Goal: Information Seeking & Learning: Check status

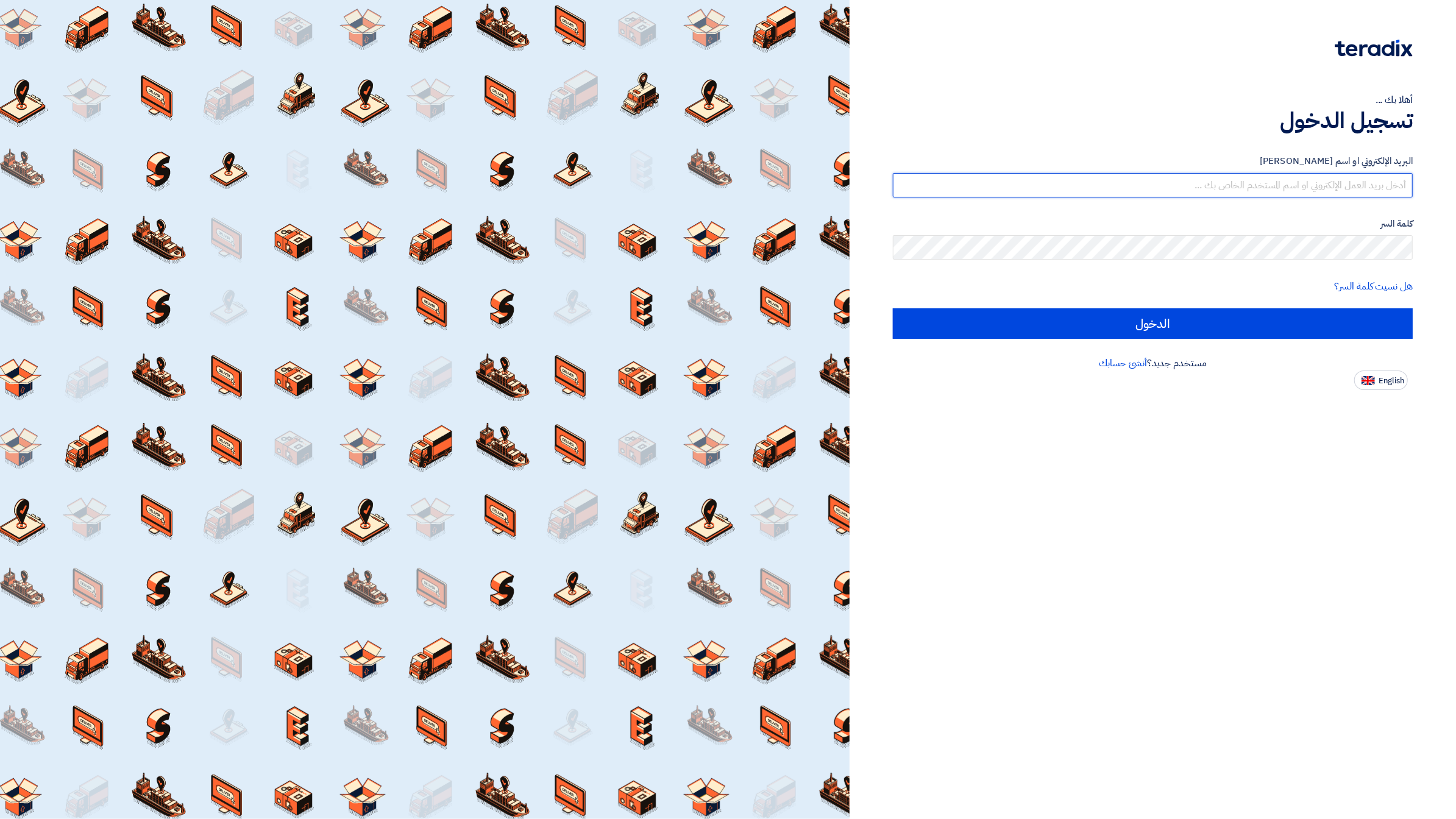
click at [1385, 190] on input "text" at bounding box center [1152, 185] width 520 height 24
click at [1313, 194] on input "text" at bounding box center [1152, 185] width 520 height 24
type input "[PERSON_NAME][EMAIL_ADDRESS][DOMAIN_NAME]"
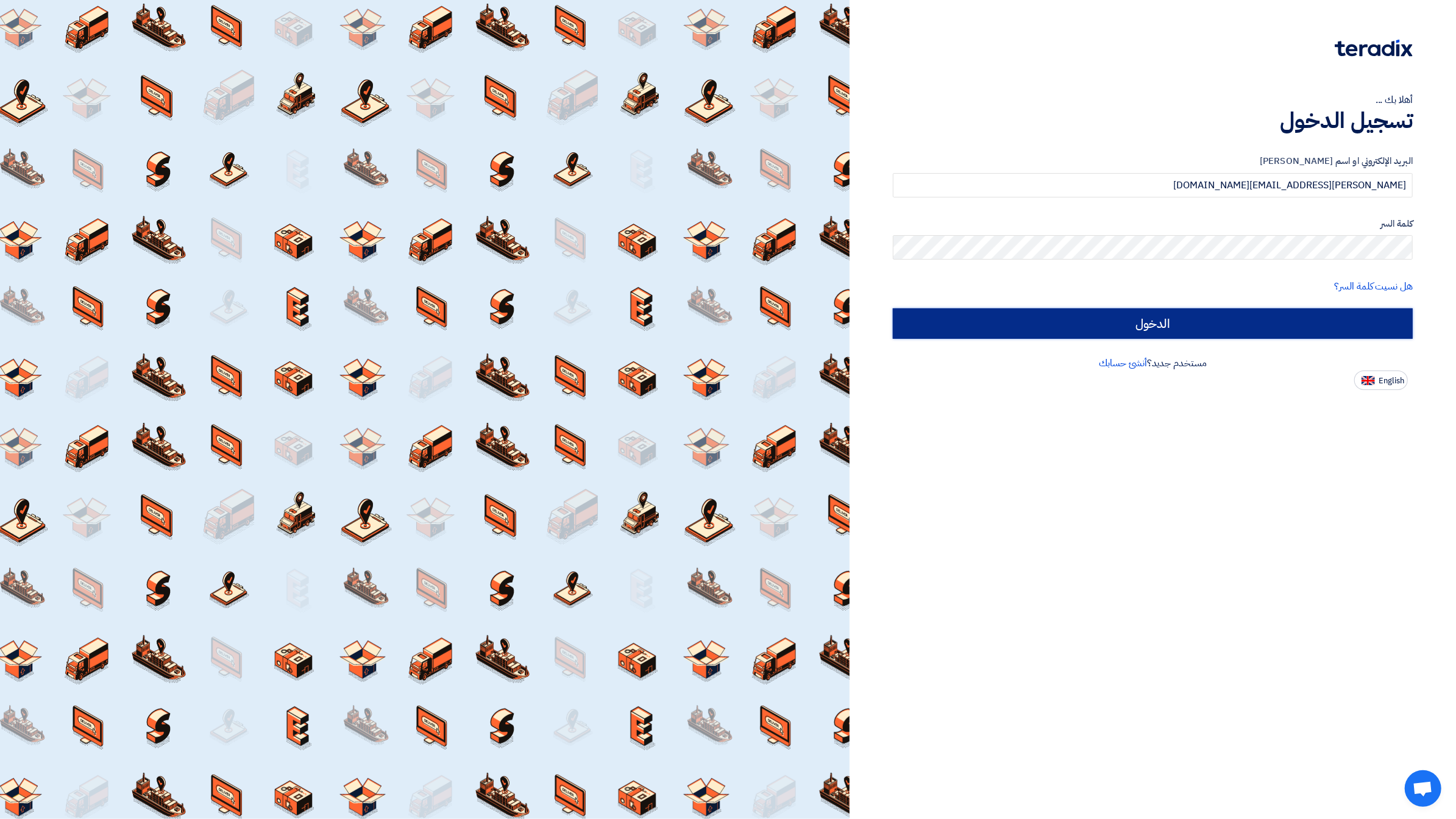
click at [1241, 317] on input "الدخول" at bounding box center [1152, 323] width 520 height 31
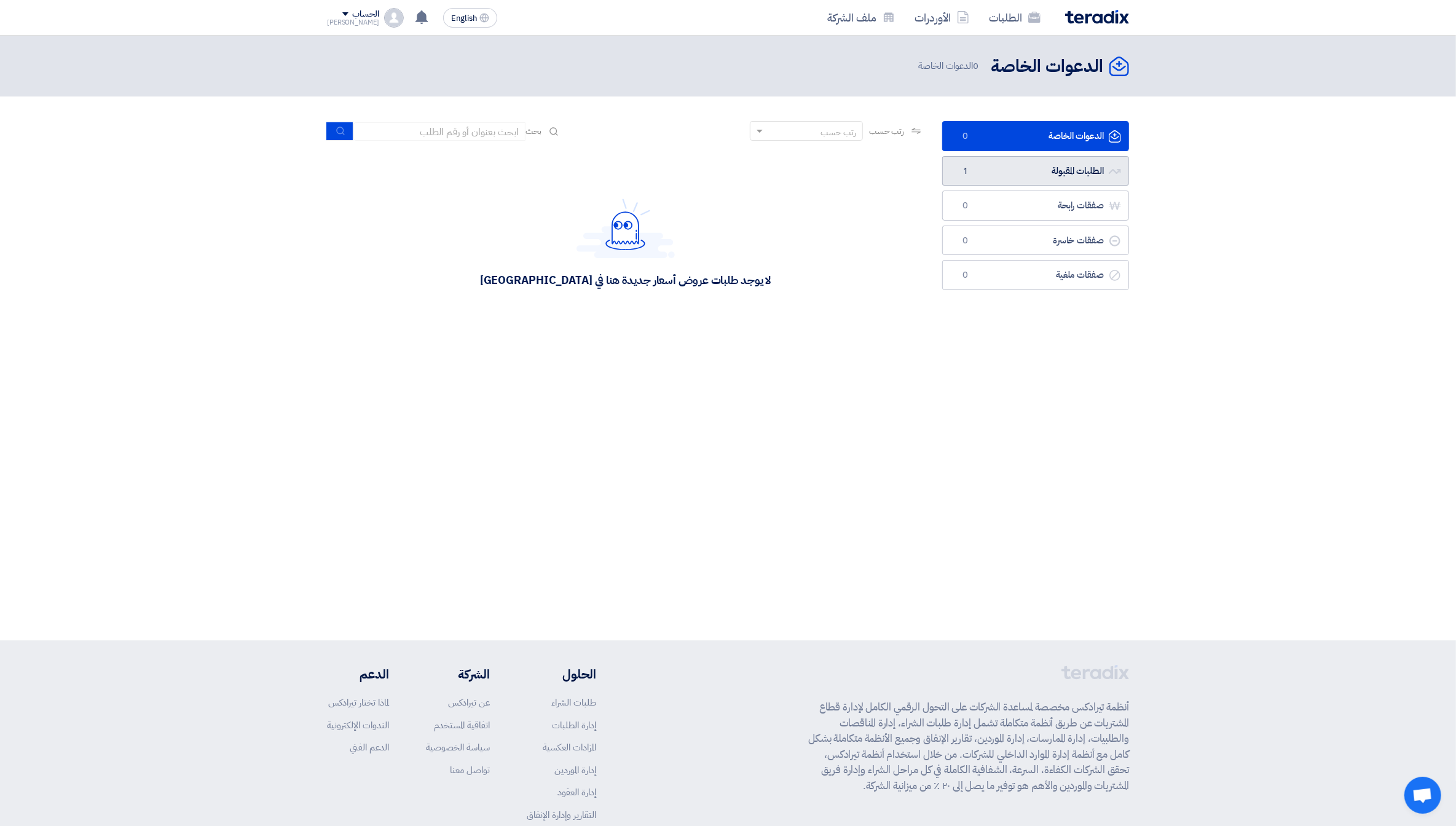
click at [1096, 163] on link "الطلبات المقبولة الطلبات المقبولة 1" at bounding box center [1036, 171] width 187 height 30
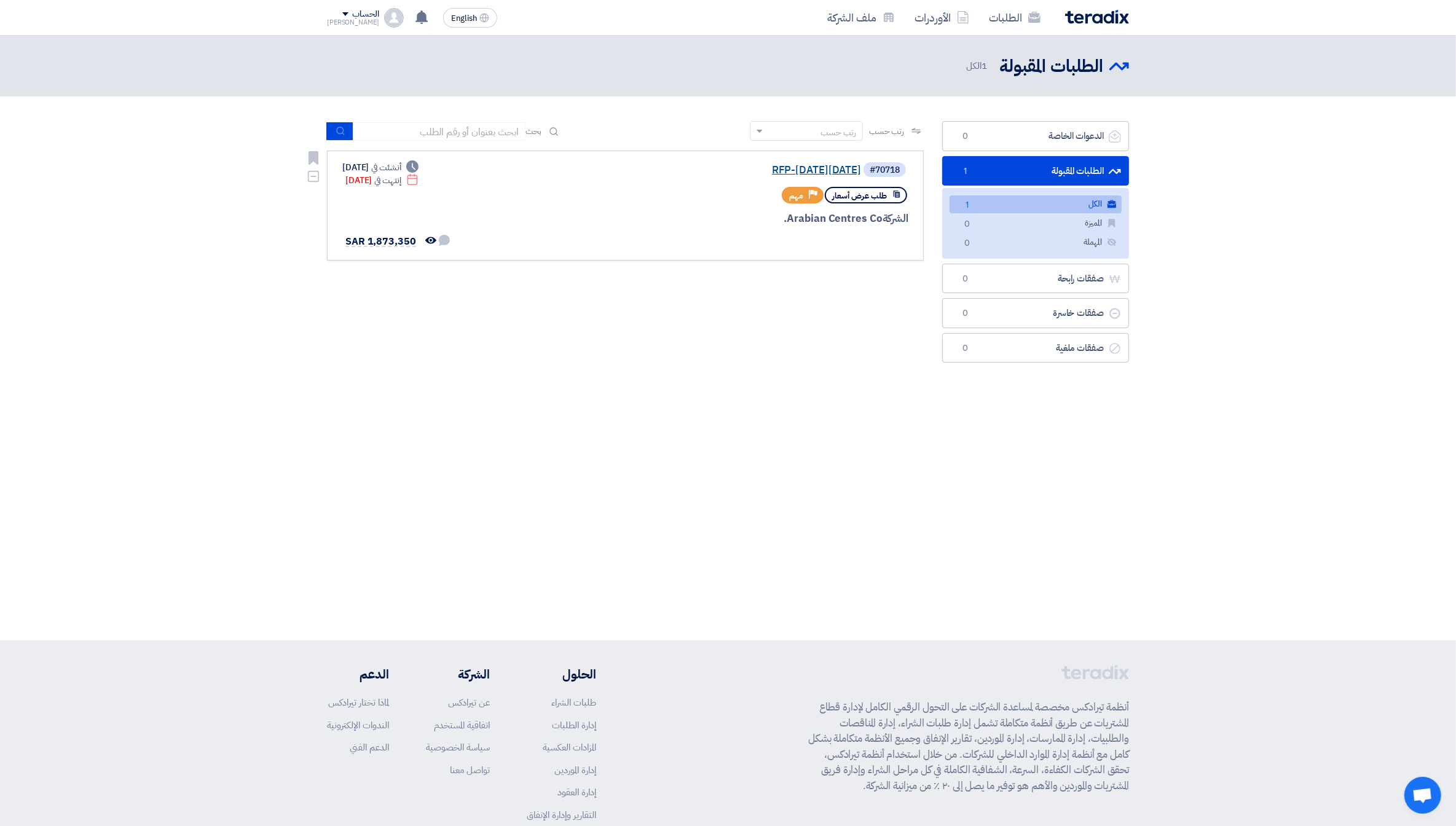
click at [769, 170] on link "RFP-[DATE][DATE]" at bounding box center [739, 171] width 246 height 11
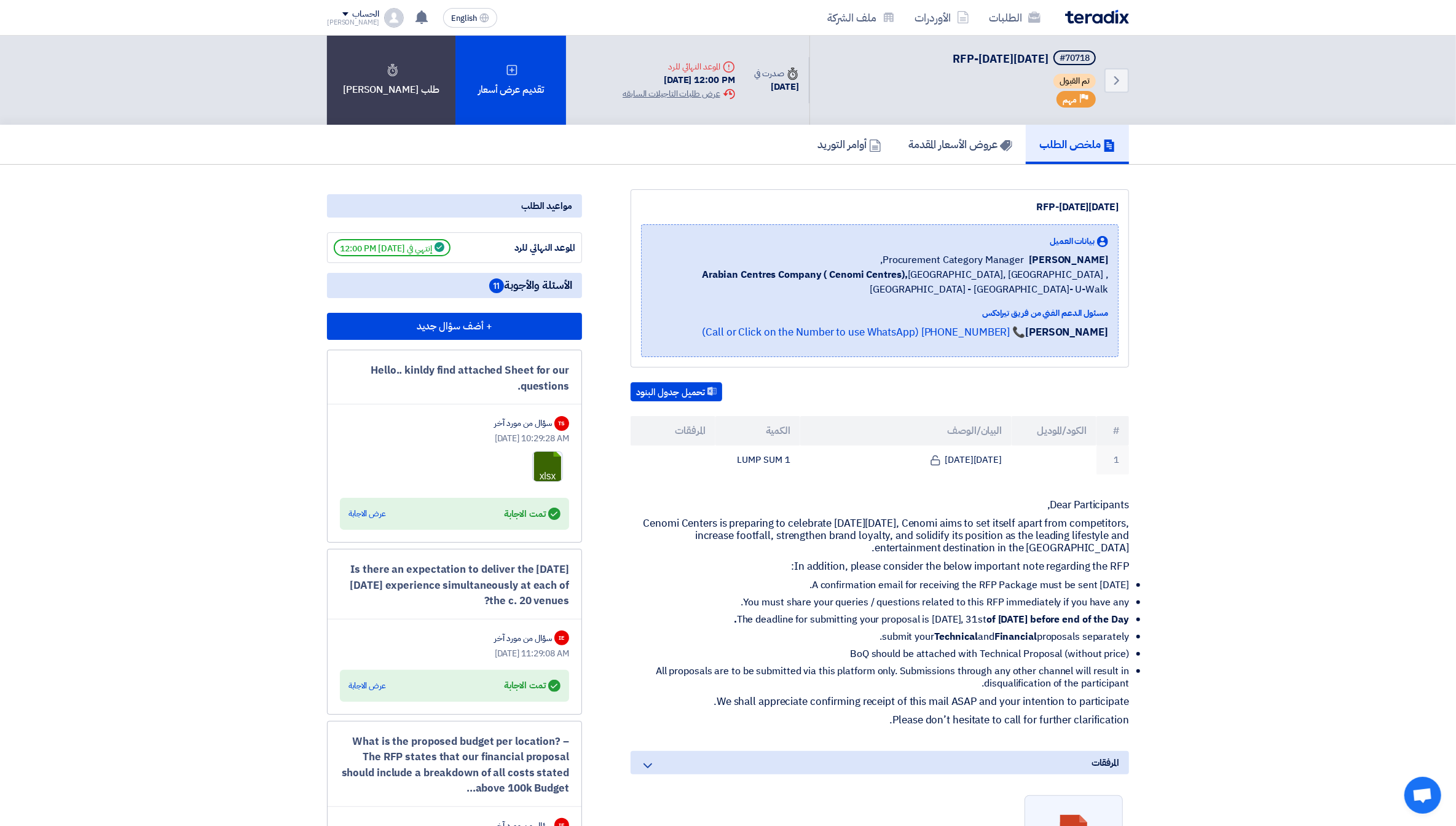
click at [1074, 102] on span "مهم" at bounding box center [1070, 100] width 14 height 12
click at [959, 137] on h5 "عروض الأسعار المقدمة" at bounding box center [960, 144] width 104 height 14
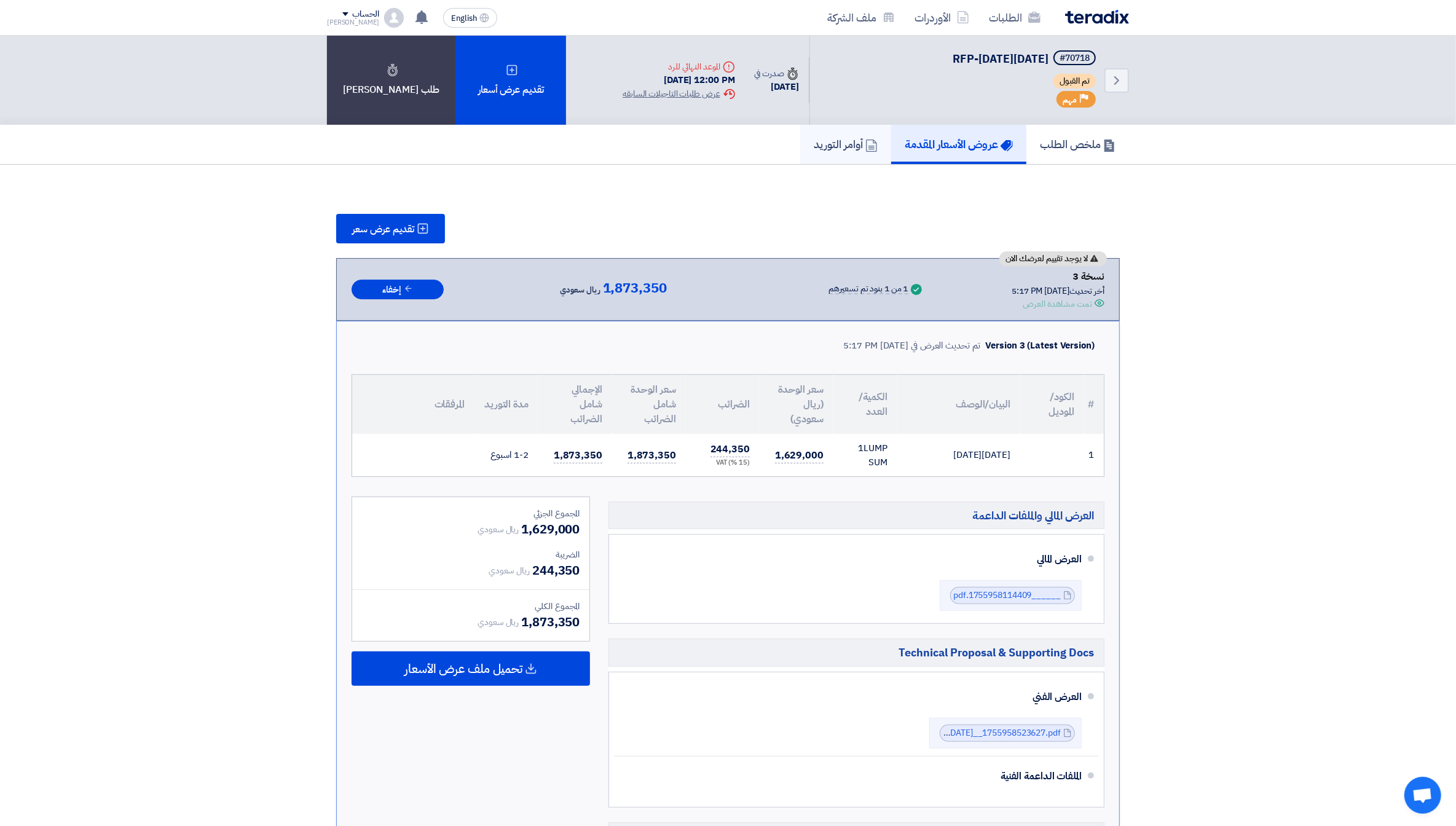
click at [857, 137] on h5 "أوامر التوريد" at bounding box center [846, 144] width 64 height 14
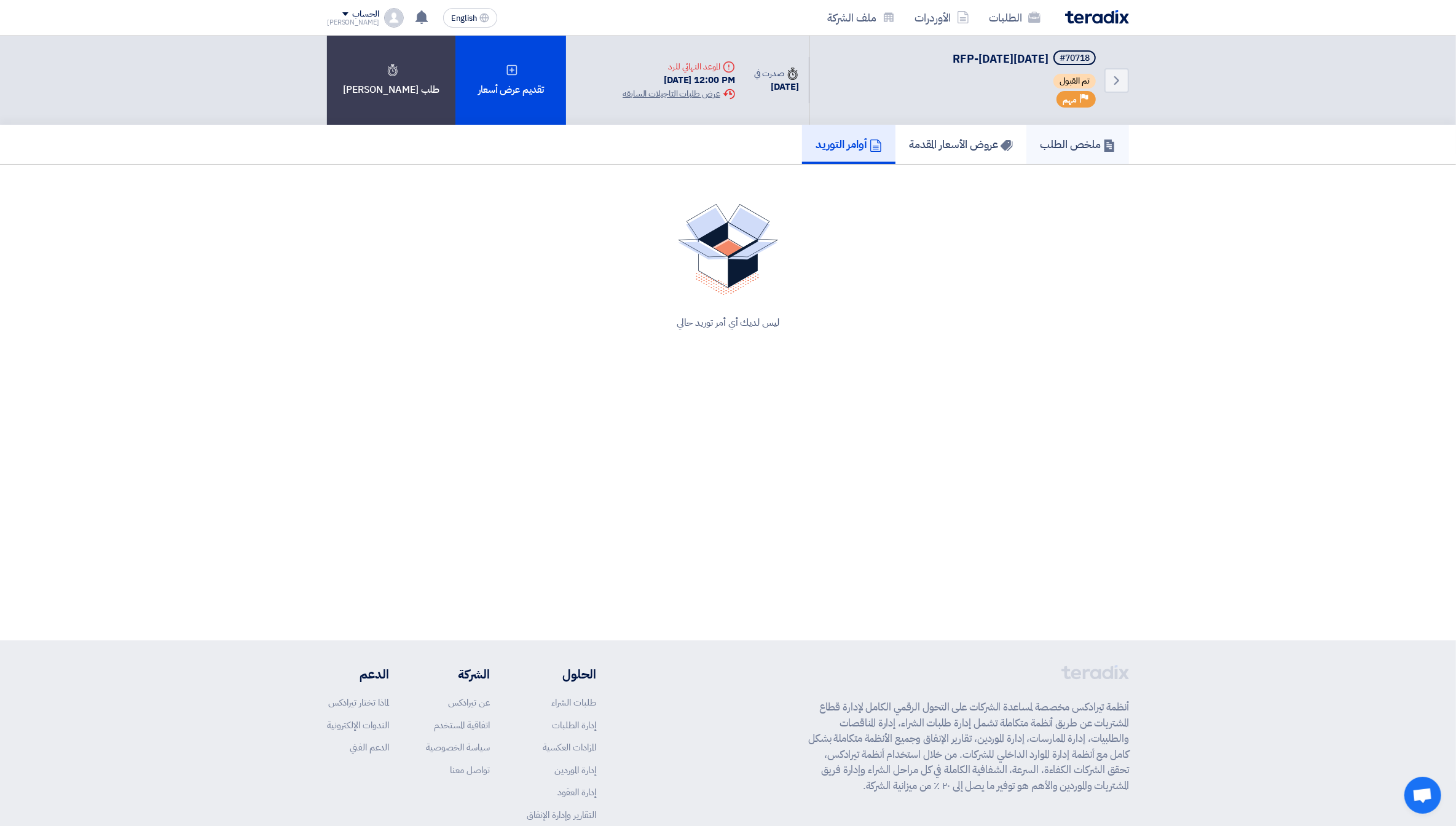
click at [1104, 148] on use at bounding box center [1109, 145] width 10 height 12
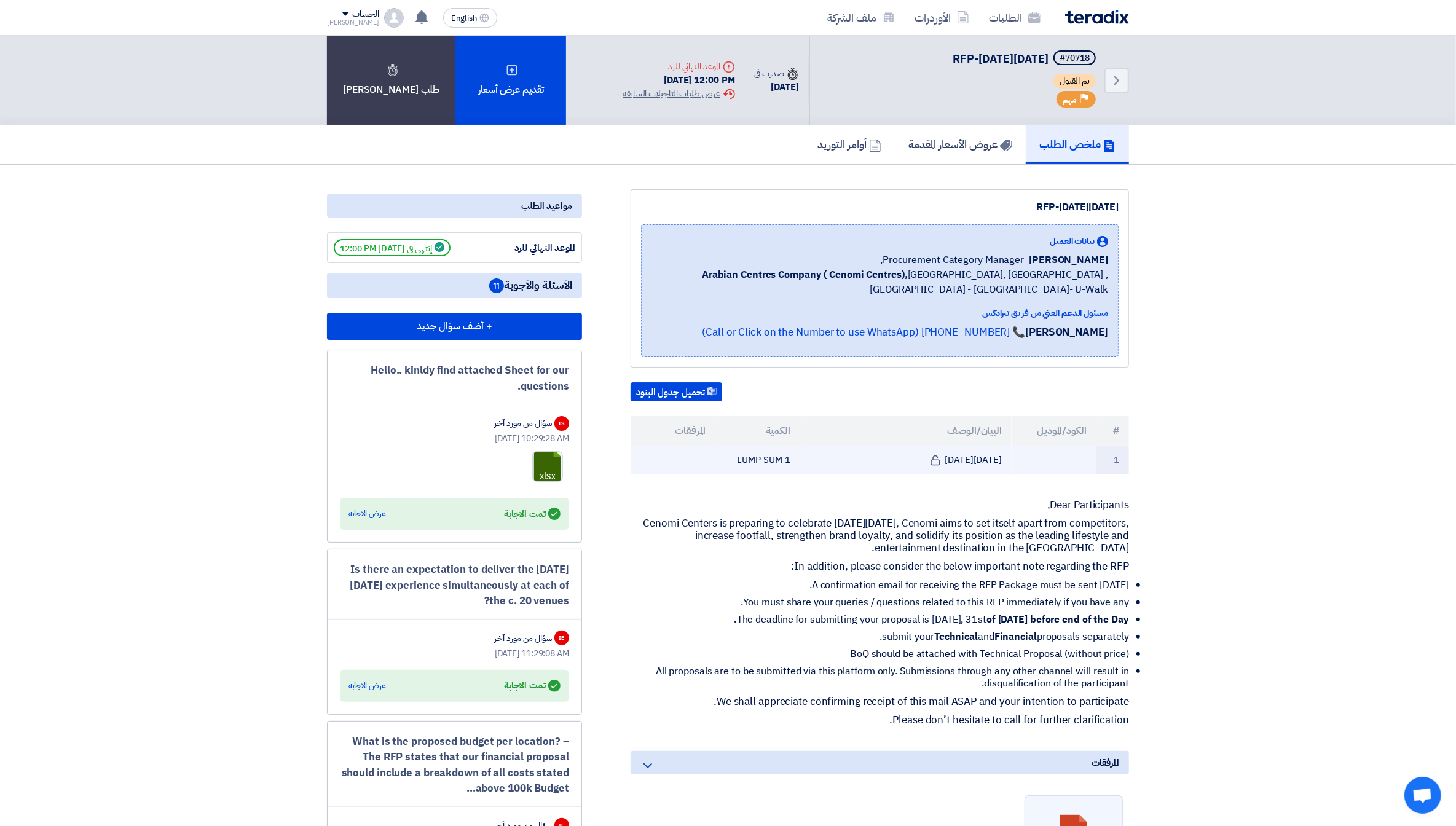
click at [948, 452] on td "[DATE][DATE]" at bounding box center [906, 460] width 212 height 29
